Goal: Task Accomplishment & Management: Complete application form

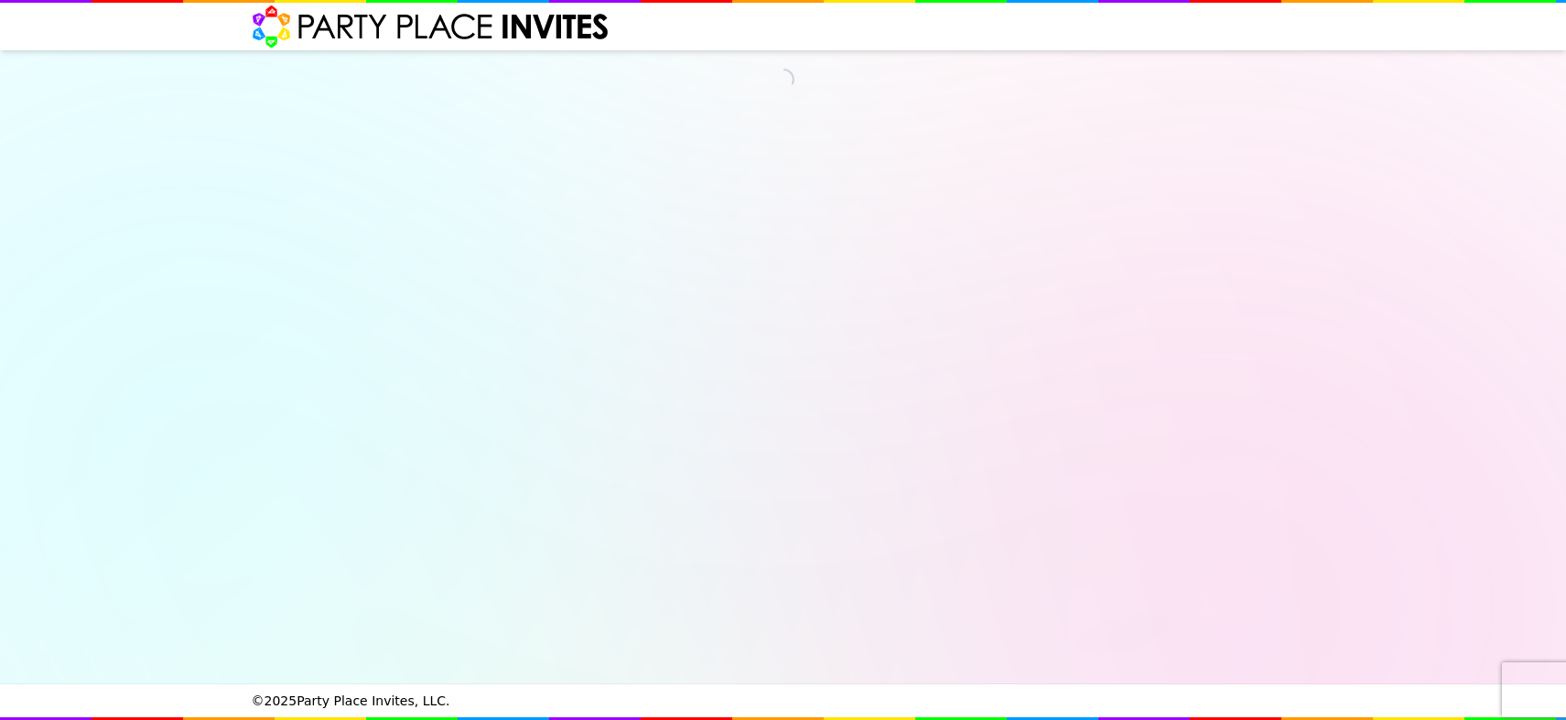
select select "540162"
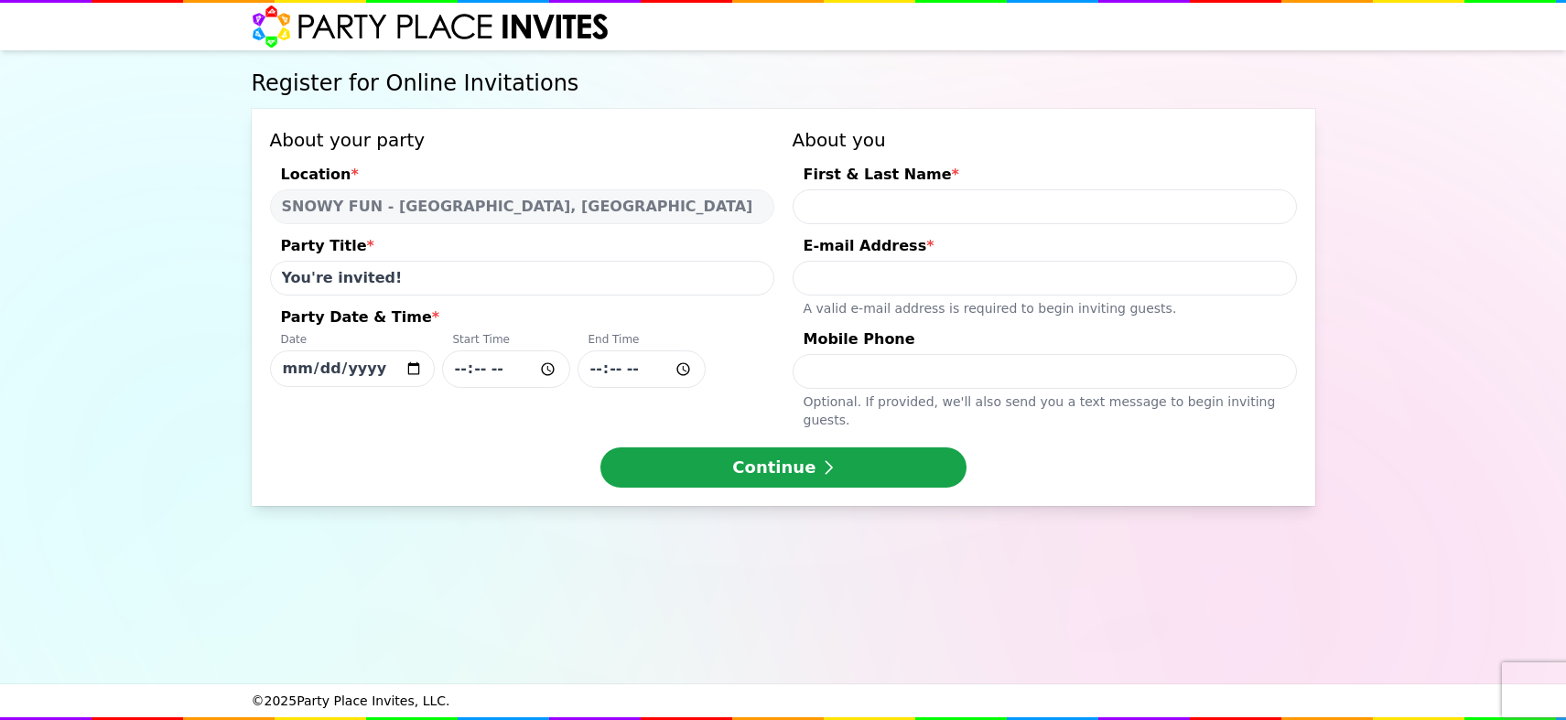
click at [564, 275] on input "You're invited!" at bounding box center [522, 278] width 504 height 35
click at [290, 284] on input "nyras" at bounding box center [522, 278] width 504 height 35
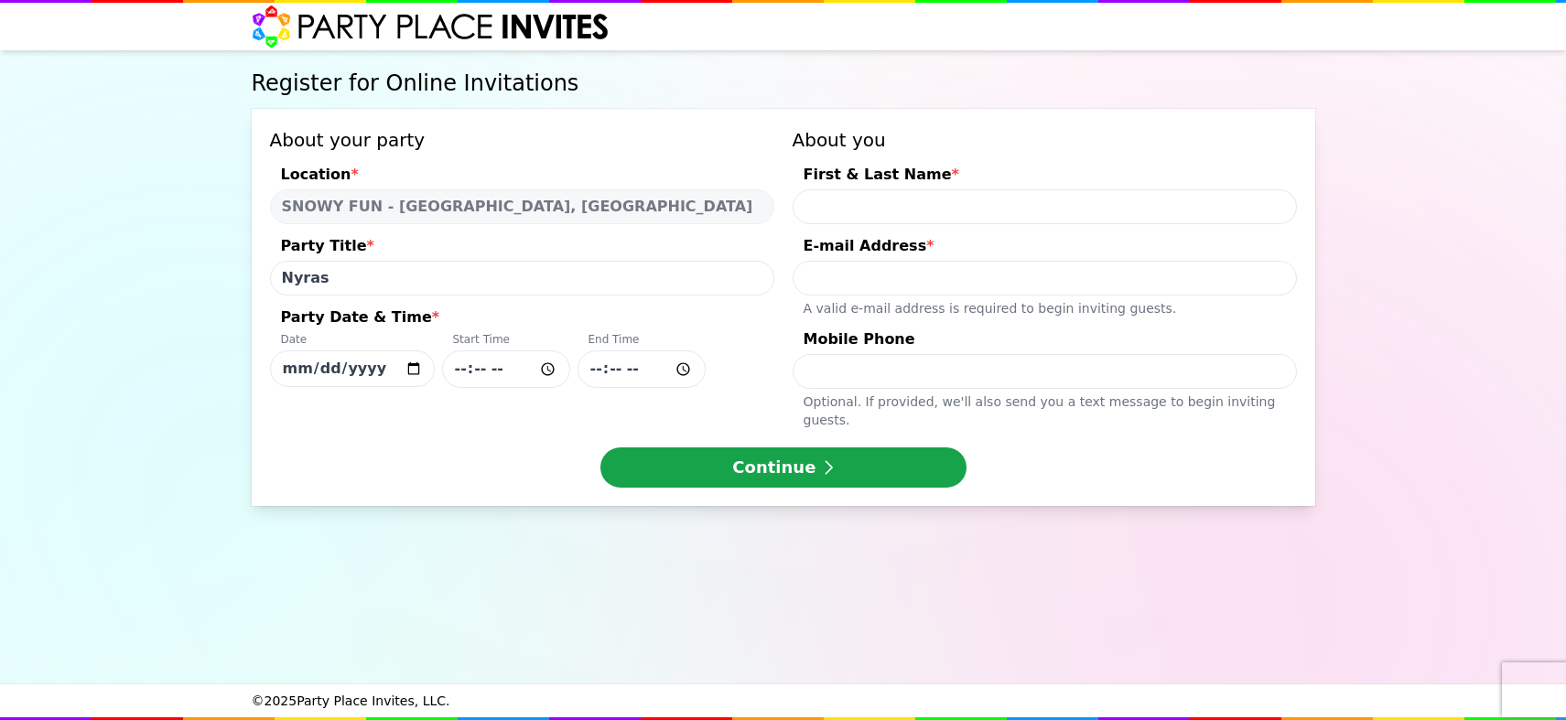
click at [317, 275] on input "Nyras" at bounding box center [522, 278] width 504 height 35
click at [389, 282] on input "[PERSON_NAME]'s" at bounding box center [522, 278] width 504 height 35
type input "[PERSON_NAME]'s 5th birthday"
click at [406, 362] on input "[DATE]" at bounding box center [352, 368] width 165 height 37
type input "[DATE]"
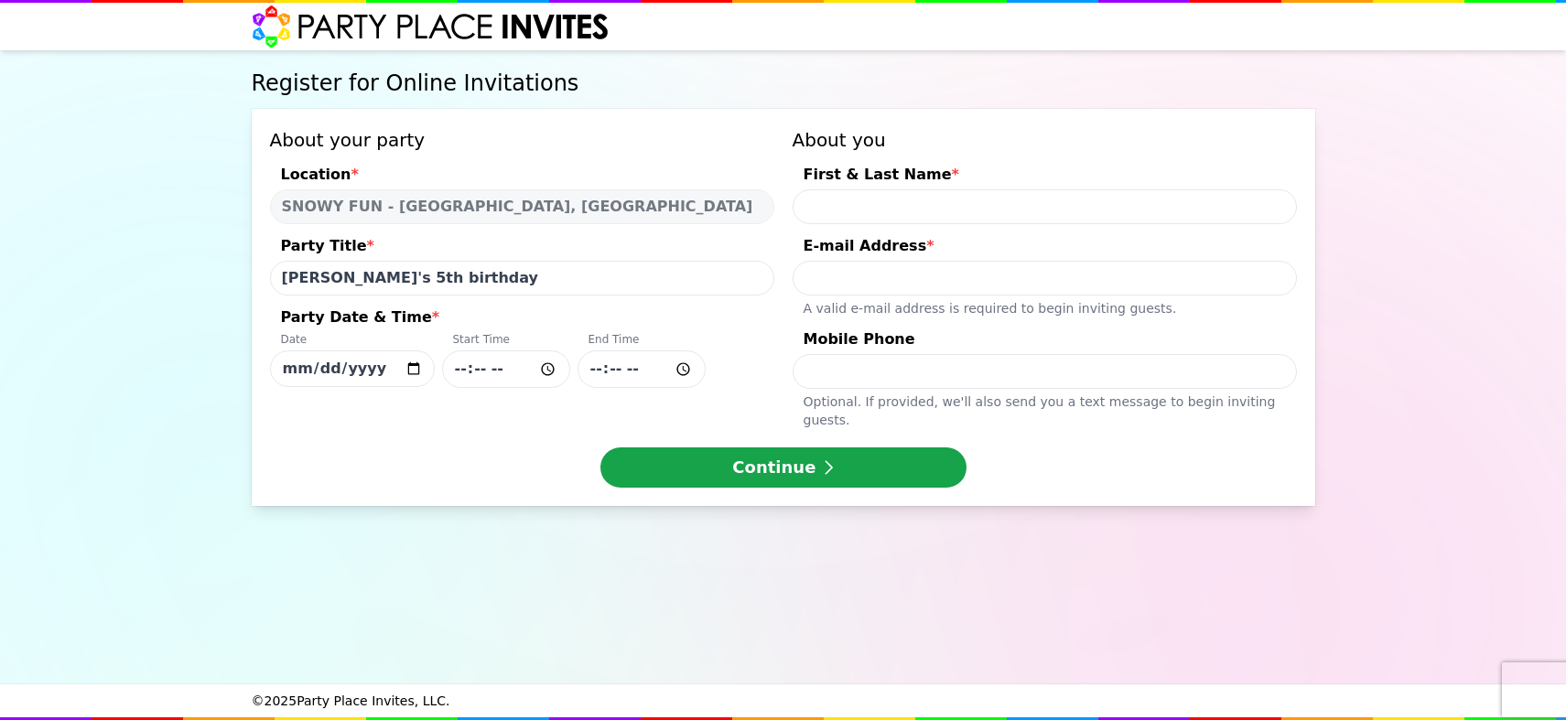
click at [542, 368] on input "Party Date & Time * Date [DATE] Start Time End Time" at bounding box center [506, 369] width 128 height 38
click at [510, 370] on input "13:29" at bounding box center [506, 369] width 128 height 38
click at [542, 368] on input "13:29" at bounding box center [506, 369] width 128 height 38
type input "13:00"
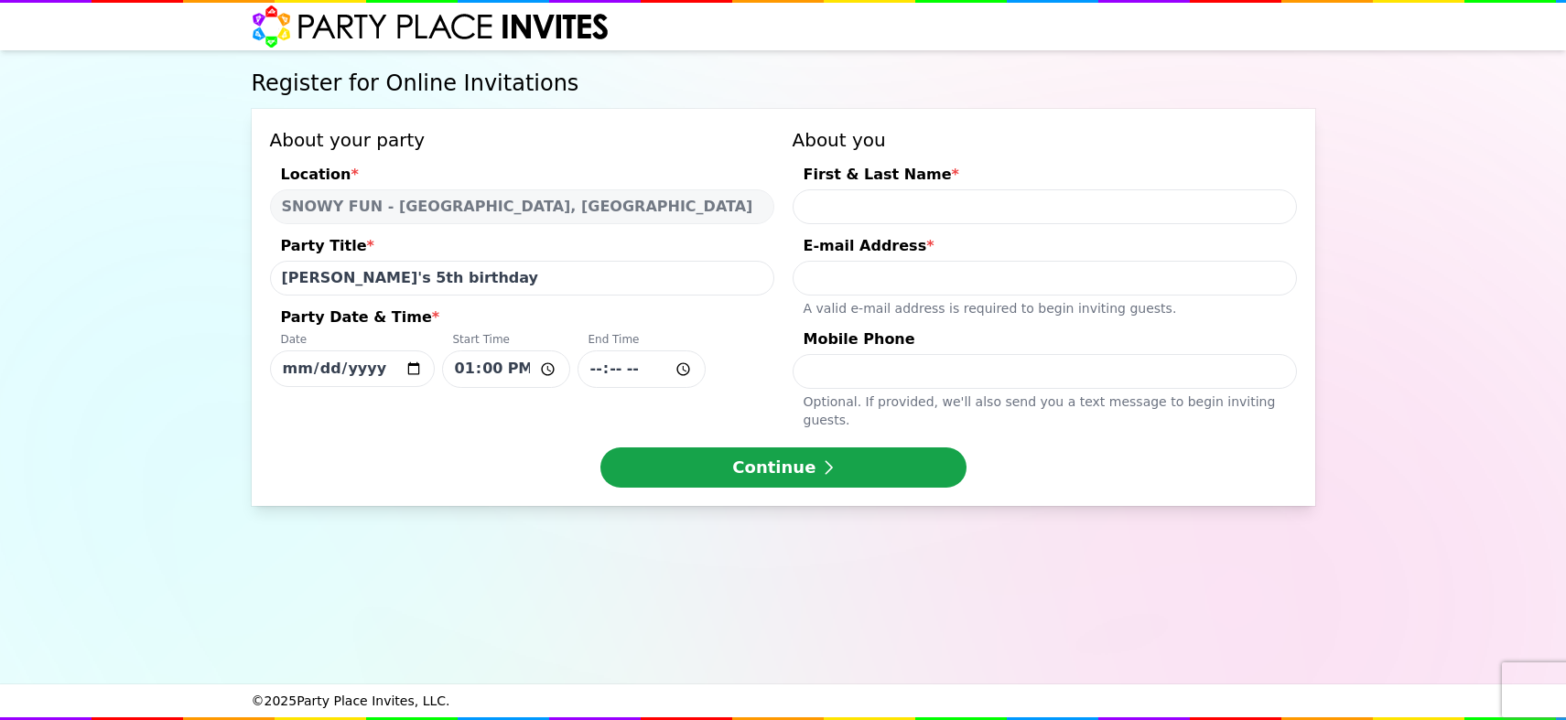
click at [631, 372] on input "Party Date & Time * Date [DATE] Start Time 13:00 End Time" at bounding box center [641, 369] width 128 height 38
click at [693, 364] on input "Party Date & Time * Date [DATE] Start Time 13:00 End Time" at bounding box center [641, 369] width 128 height 38
type input "15:00"
click at [779, 397] on div "About your party Location * SNOWY FUN - [GEOGRAPHIC_DATA], [GEOGRAPHIC_DATA] Pa…" at bounding box center [783, 278] width 1027 height 302
click at [981, 210] on input "First & Last Name *" at bounding box center [1044, 206] width 504 height 35
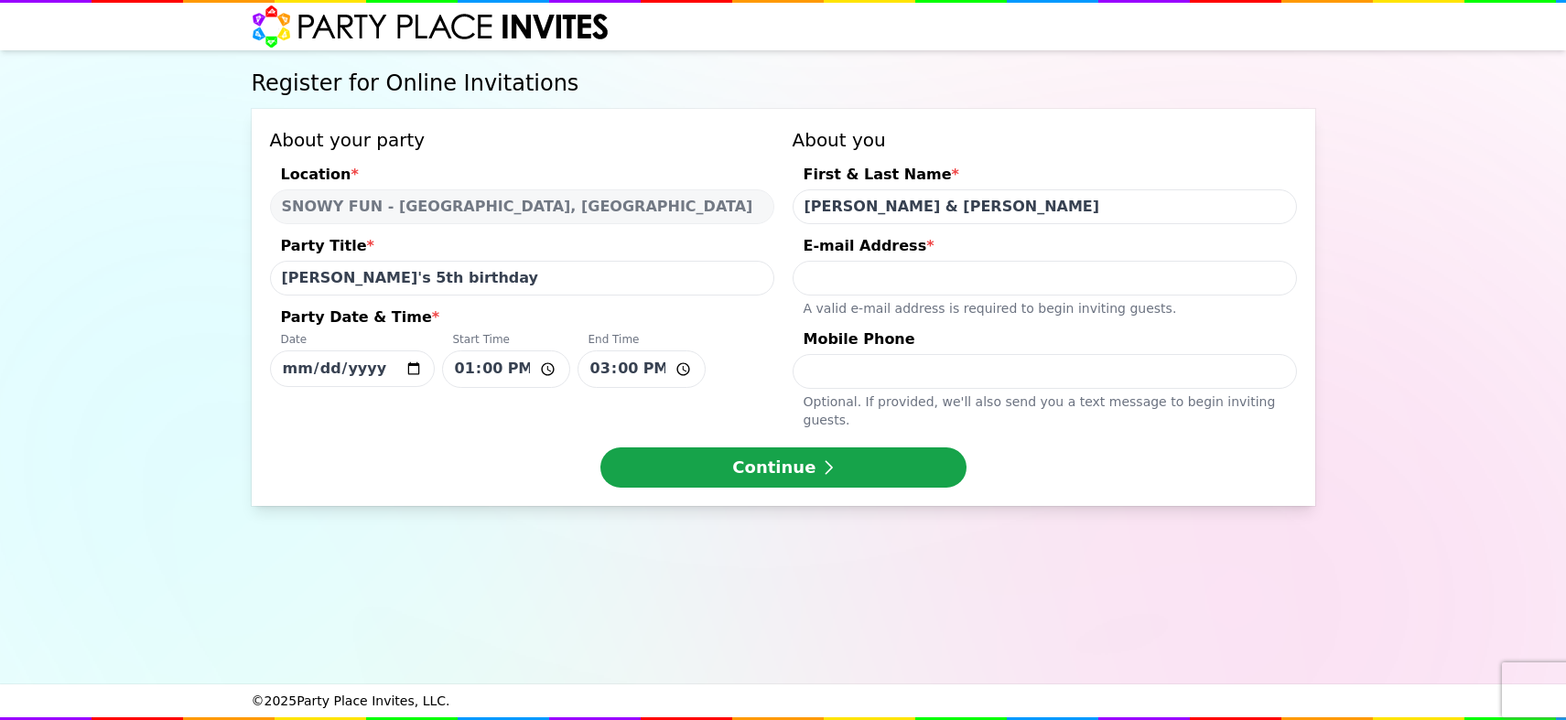
click at [881, 201] on input "[PERSON_NAME] & [PERSON_NAME]" at bounding box center [1044, 206] width 504 height 35
type input "[PERSON_NAME] & [DEMOGRAPHIC_DATA]"
click at [935, 272] on input "E-mail Address * A valid e-mail address is required to begin inviting guests." at bounding box center [1044, 278] width 504 height 35
type input "[EMAIL_ADDRESS][DOMAIN_NAME]"
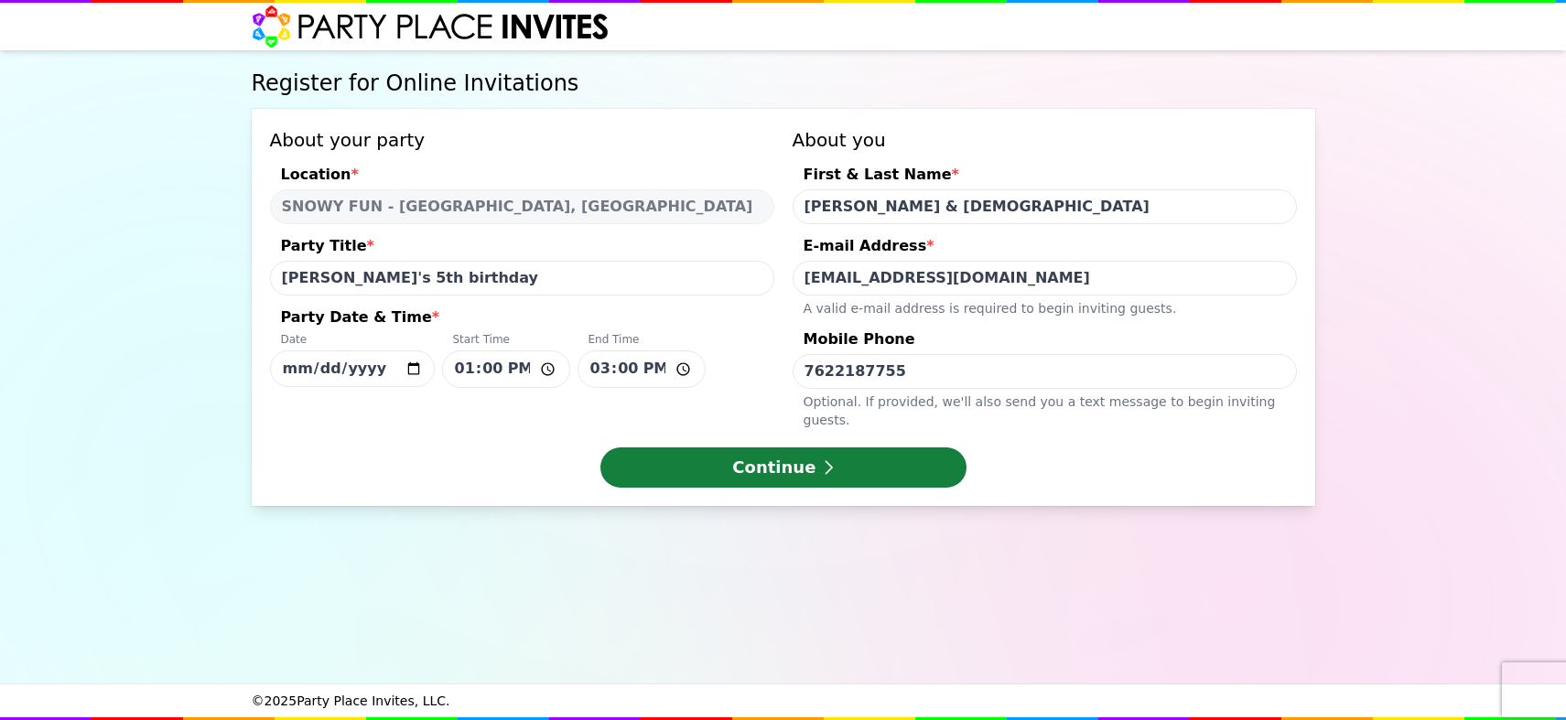
type input "7622187755"
click at [925, 467] on button "Continue" at bounding box center [783, 467] width 366 height 40
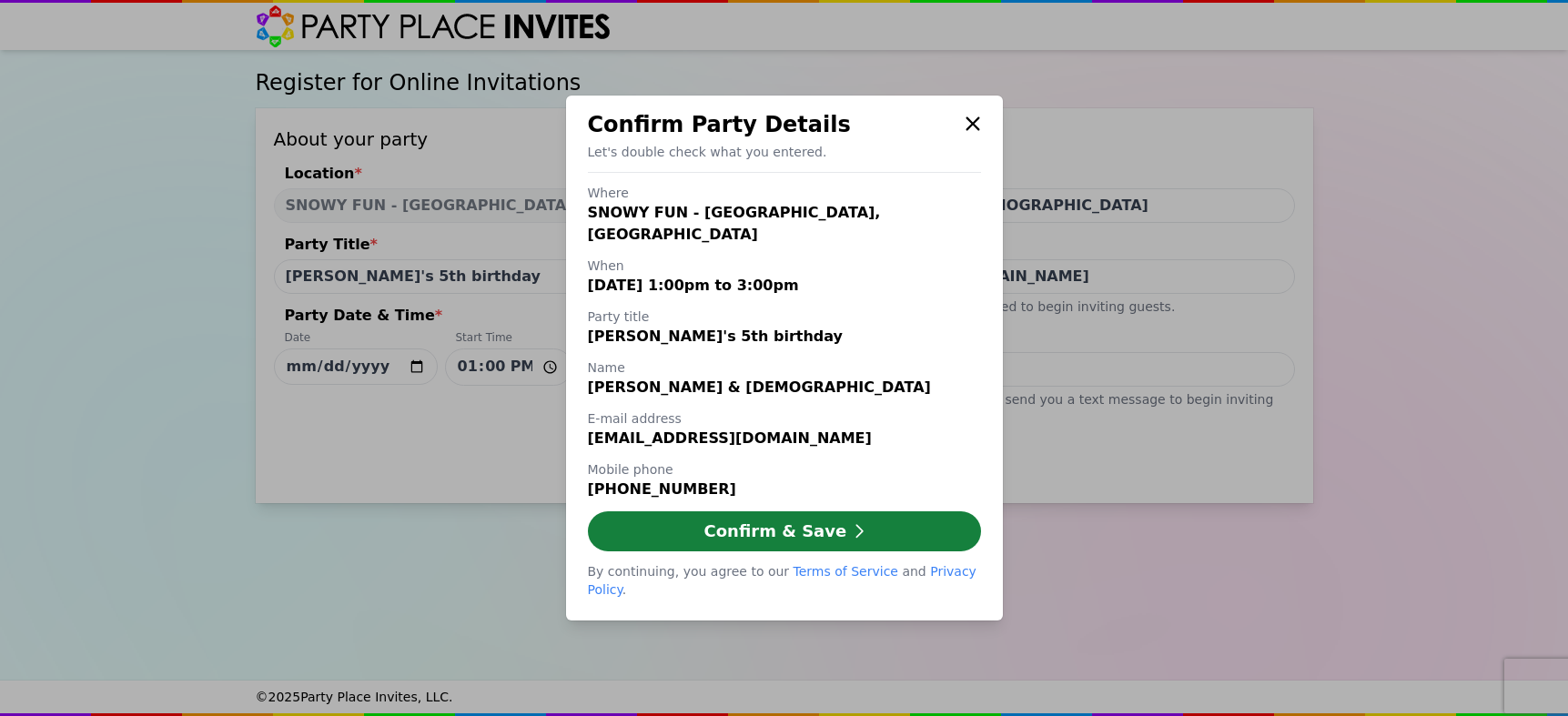
click at [930, 518] on button "Confirm & Save" at bounding box center [784, 531] width 393 height 40
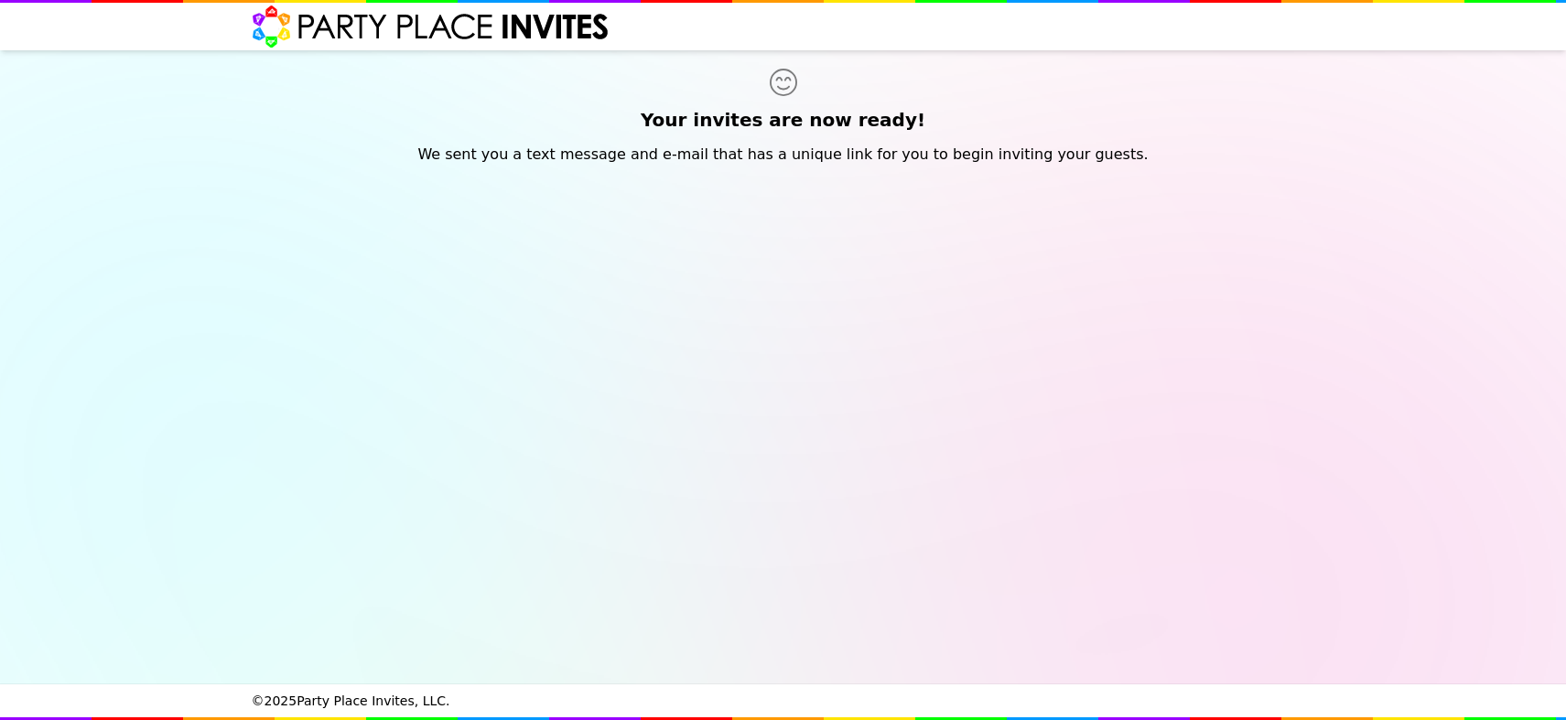
click at [749, 158] on p "We sent you a text message and e-mail that has a unique link for you to begin i…" at bounding box center [783, 155] width 1063 height 22
